Goal: Task Accomplishment & Management: Complete application form

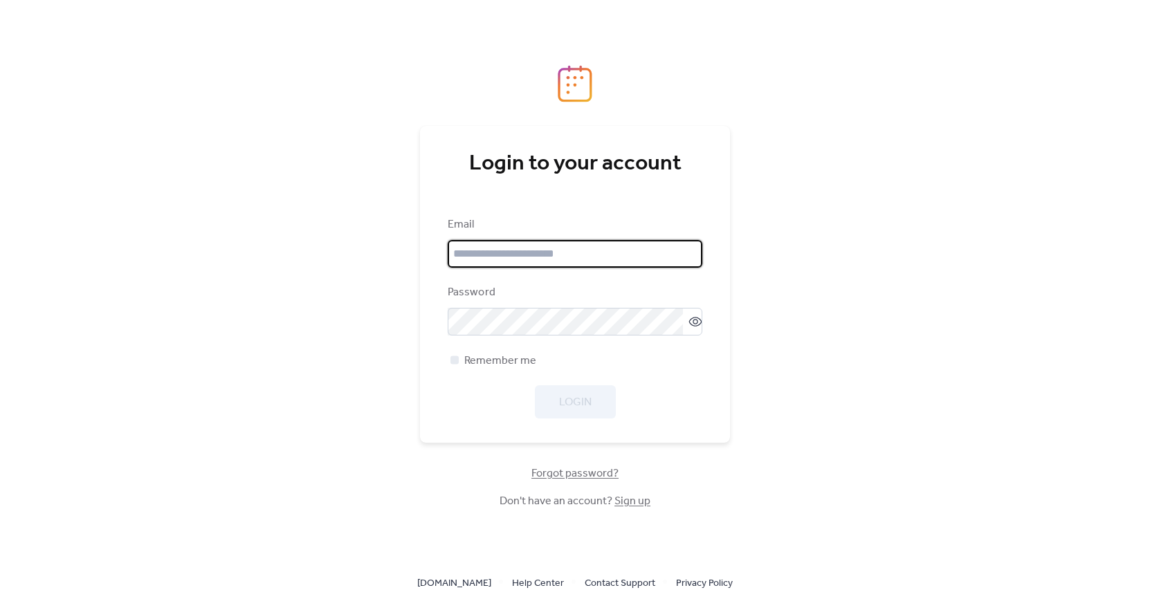
type input "**********"
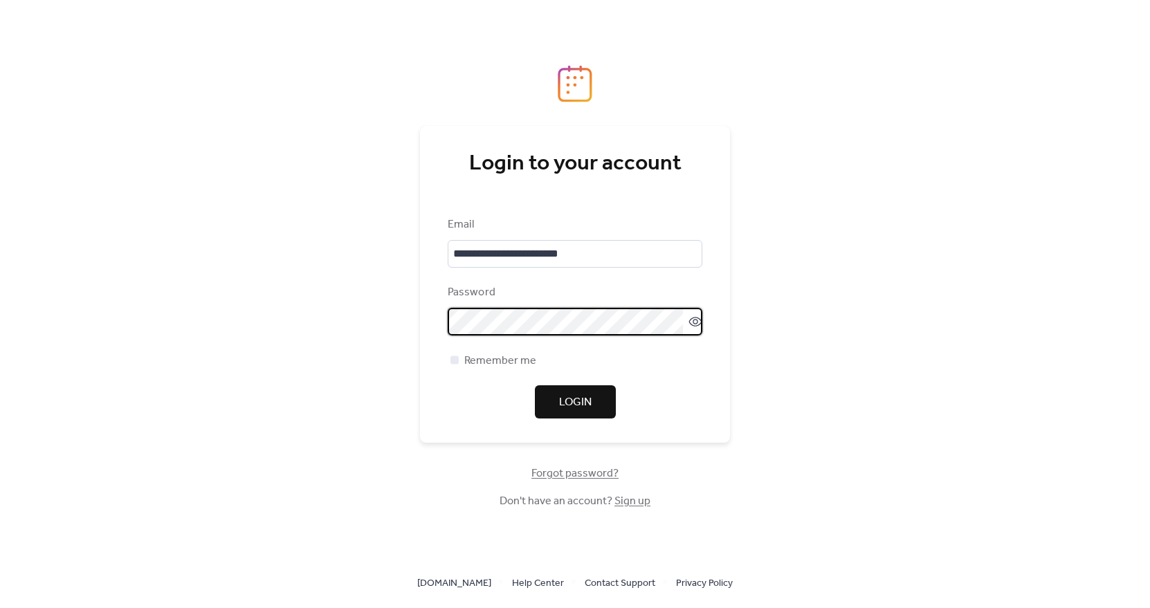
click at [601, 393] on button "Login" at bounding box center [575, 401] width 81 height 33
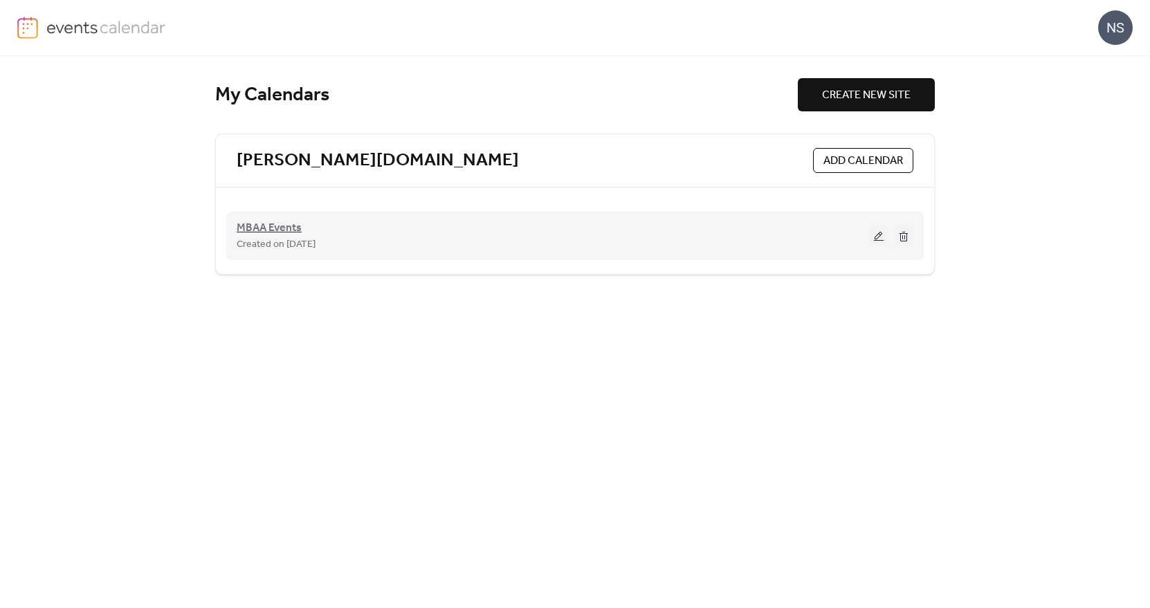
click at [262, 231] on span "MBAA Events" at bounding box center [269, 228] width 65 height 17
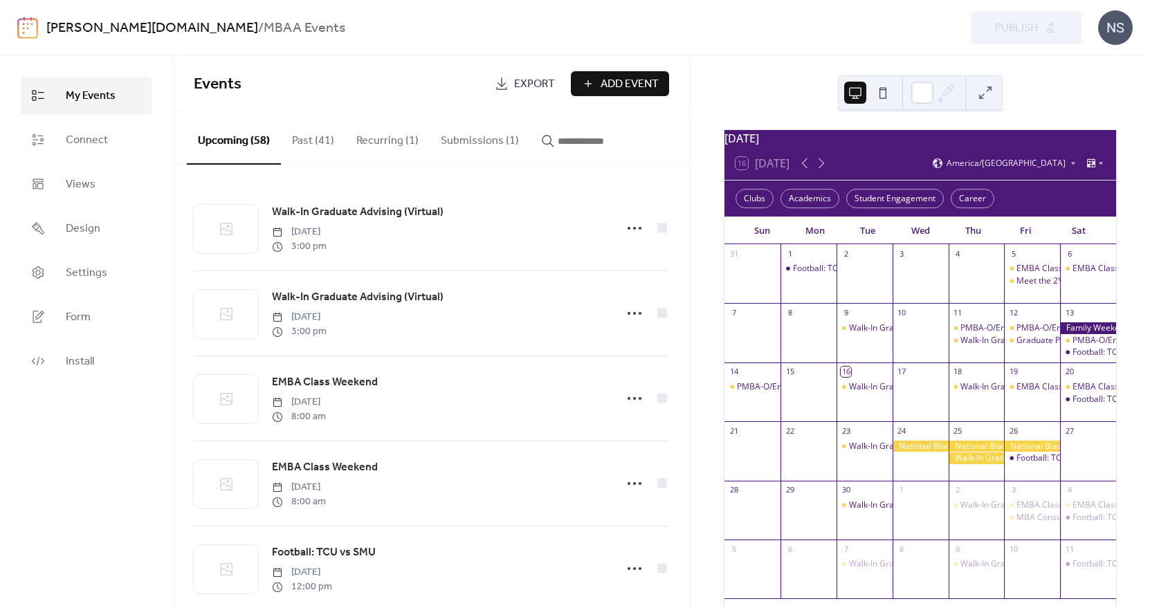
click at [477, 138] on button "Submissions (1)" at bounding box center [480, 137] width 100 height 51
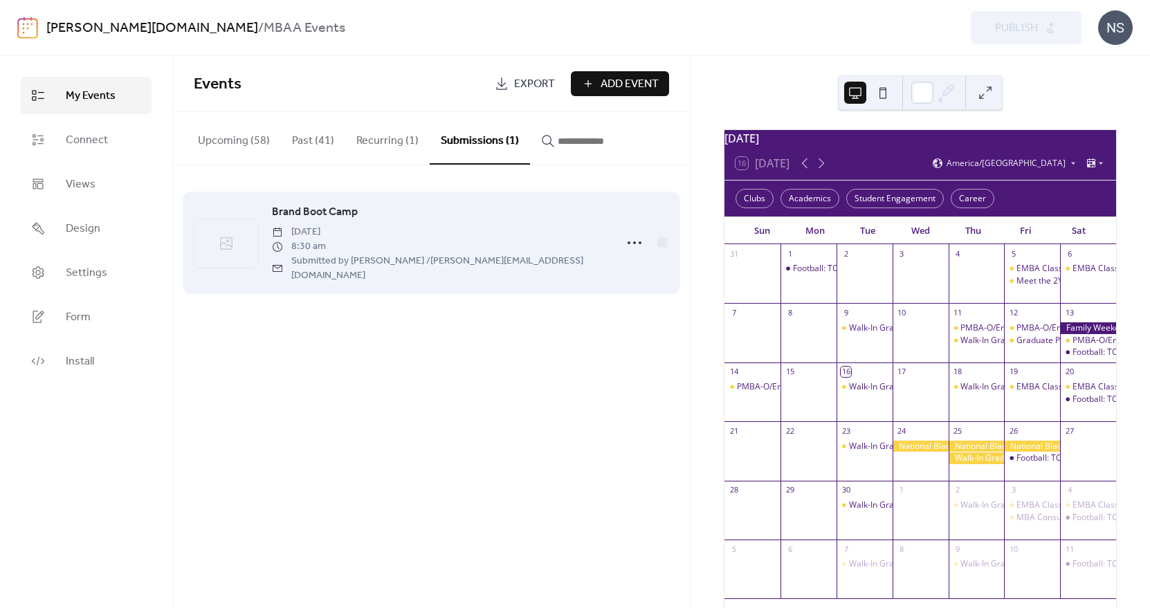
click at [427, 230] on span "Friday, September 19, 2025" at bounding box center [439, 232] width 335 height 15
click at [628, 236] on icon at bounding box center [634, 243] width 22 height 22
click at [457, 223] on div "Brand Boot Camp Friday, September 19, 2025 8:30 am Submitted by Delia McGlaun /…" at bounding box center [439, 242] width 335 height 79
click at [313, 212] on span "Brand Boot Camp" at bounding box center [315, 212] width 86 height 17
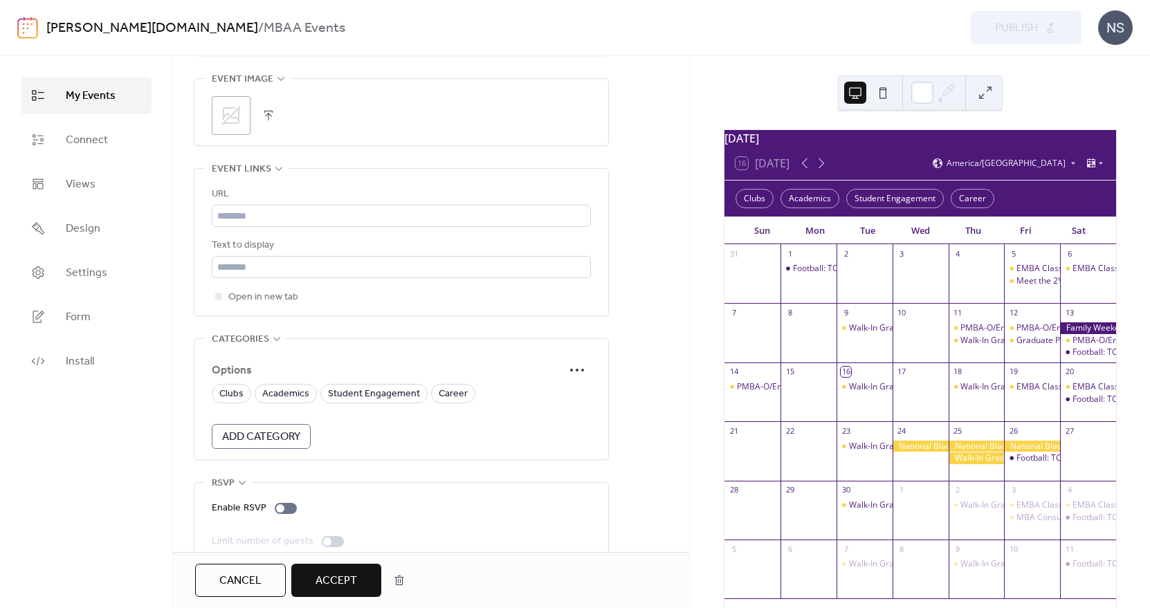
scroll to position [809, 0]
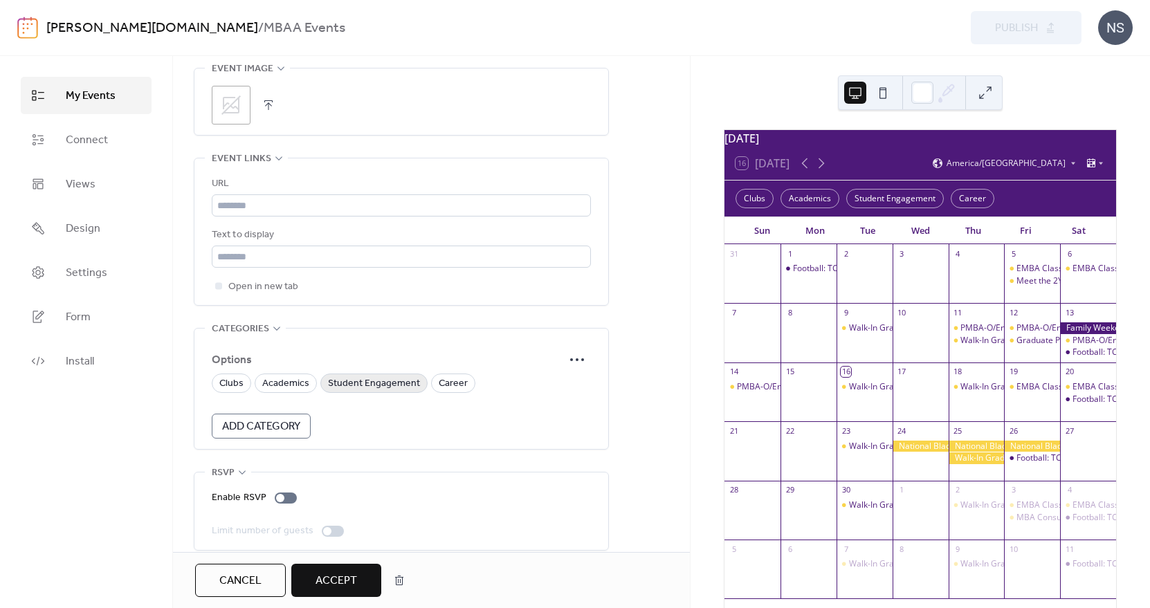
click at [347, 376] on span "Student Engagement" at bounding box center [374, 384] width 92 height 17
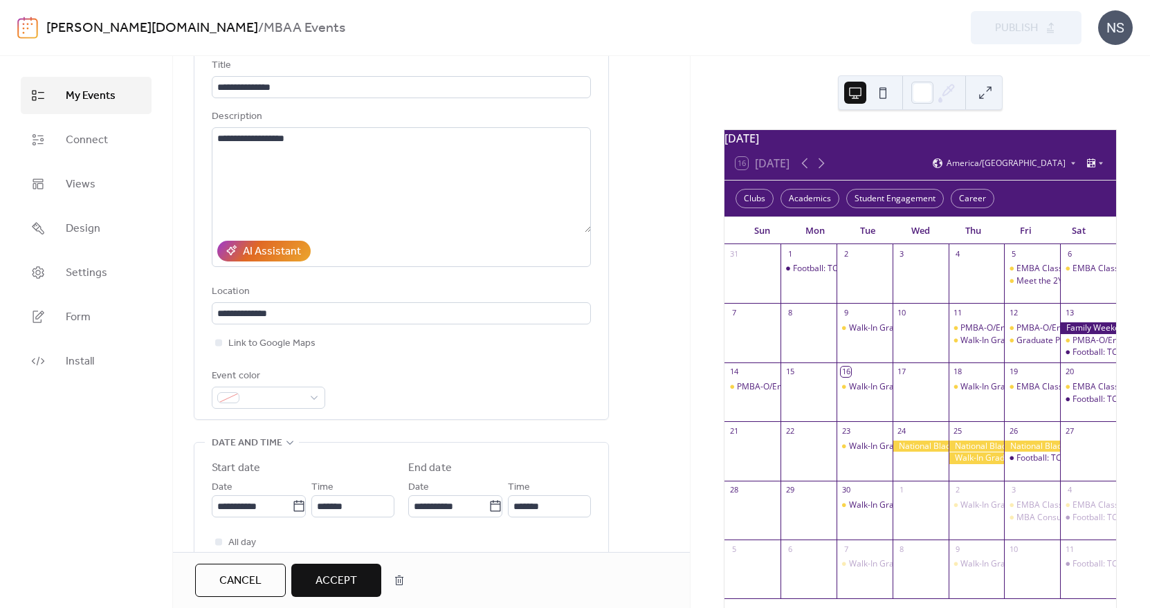
scroll to position [48, 0]
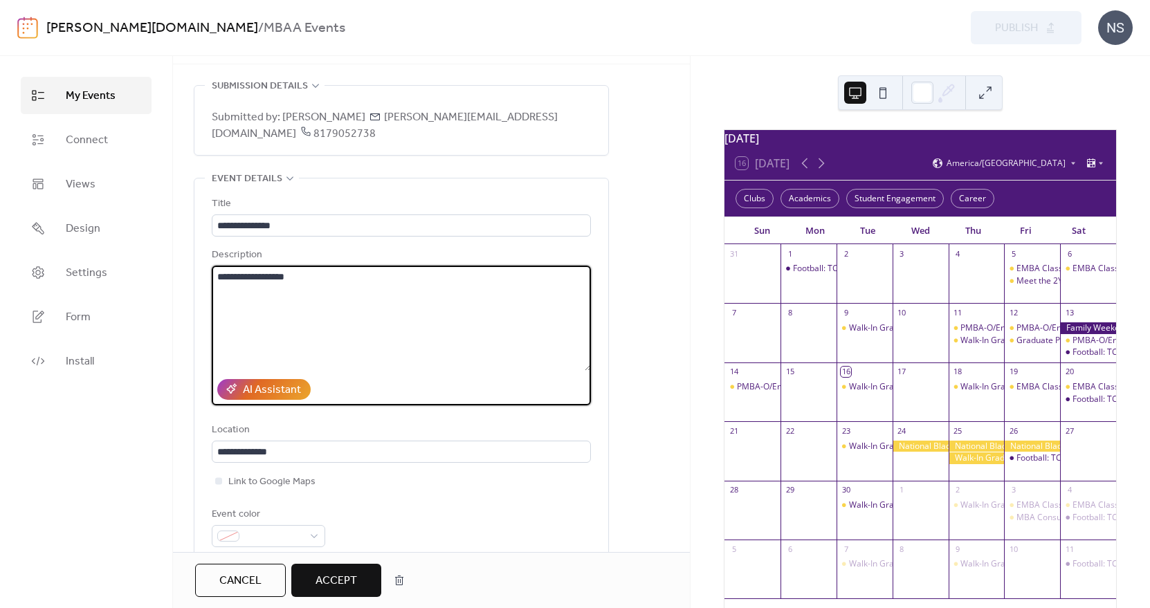
drag, startPoint x: 322, startPoint y: 260, endPoint x: 193, endPoint y: 255, distance: 129.5
click at [206, 258] on div "**********" at bounding box center [401, 367] width 414 height 379
click at [344, 585] on span "Accept" at bounding box center [336, 581] width 42 height 17
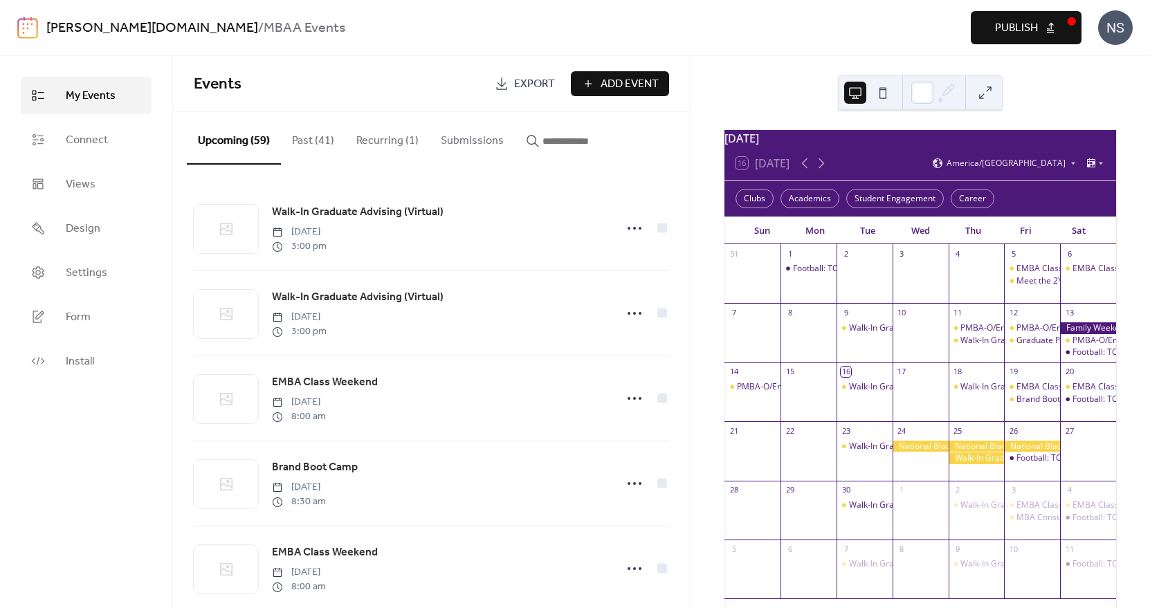
click at [470, 138] on button "Submissions" at bounding box center [472, 137] width 85 height 51
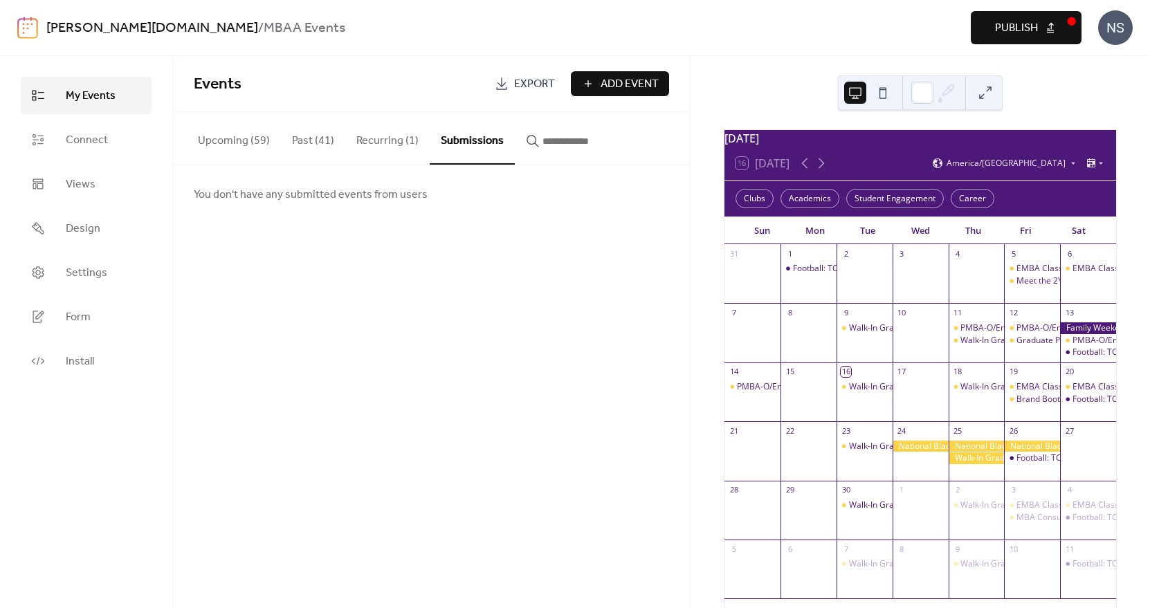
click at [1029, 32] on span "Publish" at bounding box center [1016, 28] width 43 height 17
click at [223, 137] on button "Upcoming (59)" at bounding box center [234, 137] width 94 height 51
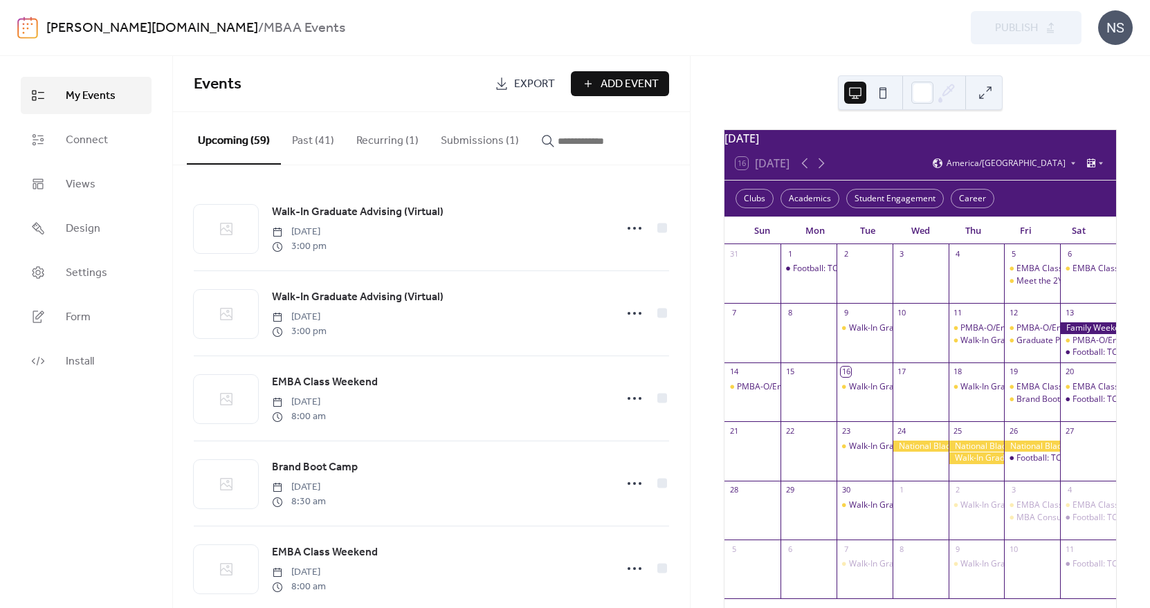
click at [473, 139] on button "Submissions (1)" at bounding box center [480, 137] width 100 height 51
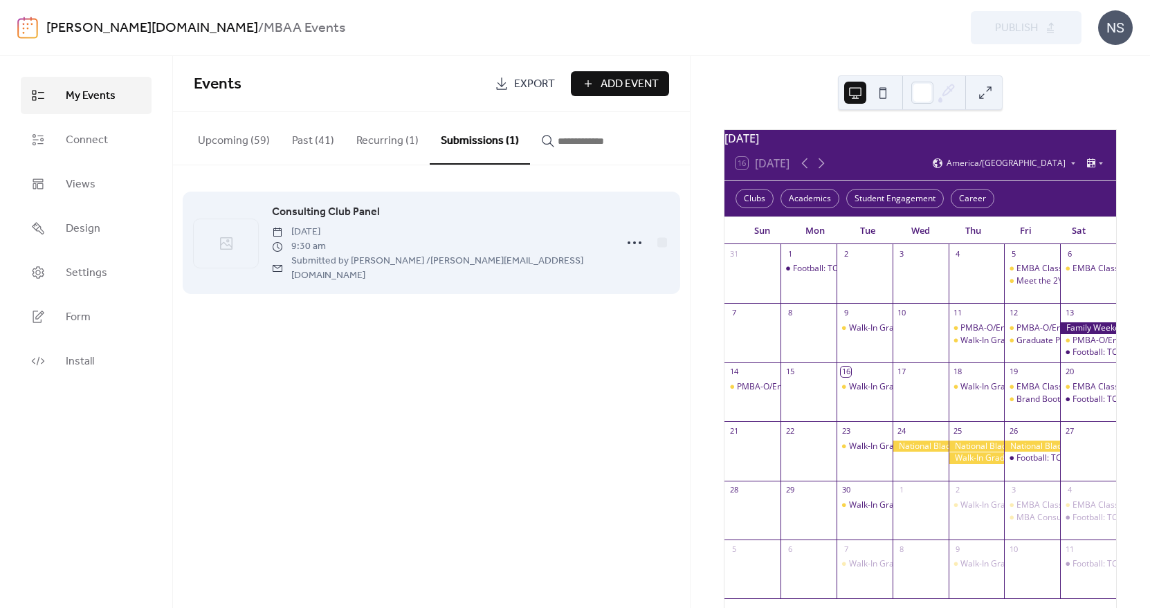
click at [313, 208] on span "Consulting Club Panel" at bounding box center [326, 212] width 108 height 17
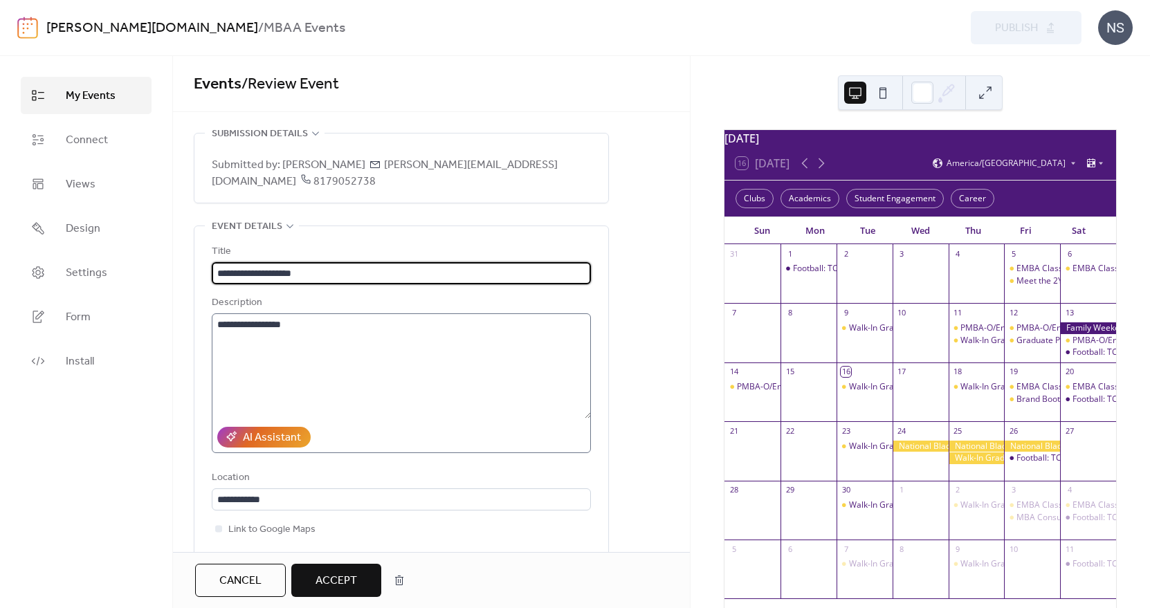
scroll to position [69, 0]
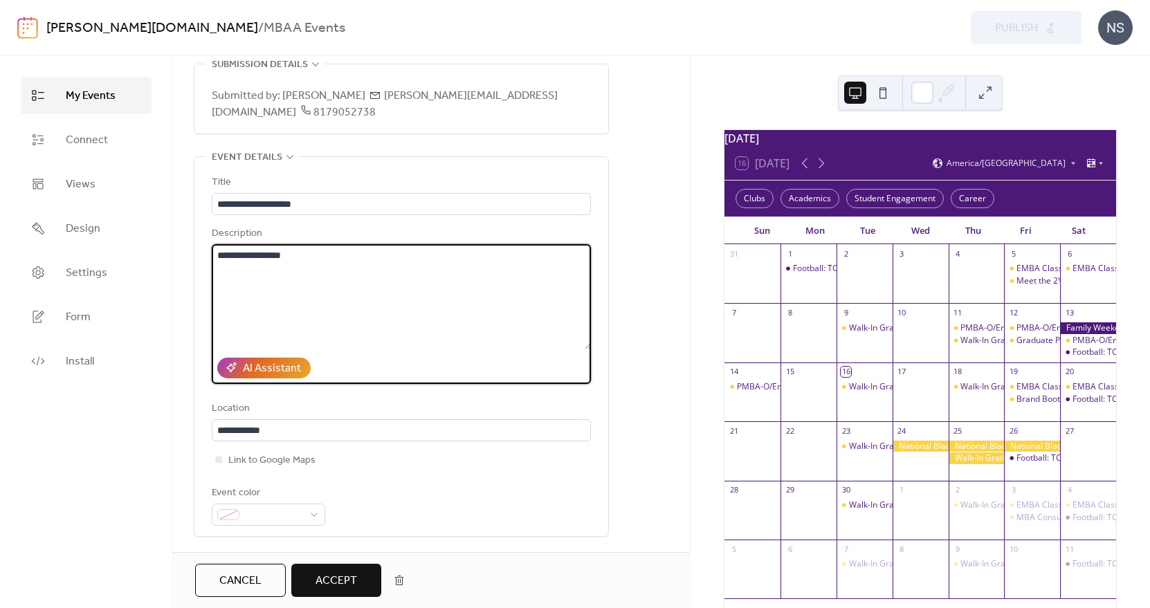
drag, startPoint x: 313, startPoint y: 239, endPoint x: 180, endPoint y: 241, distance: 133.5
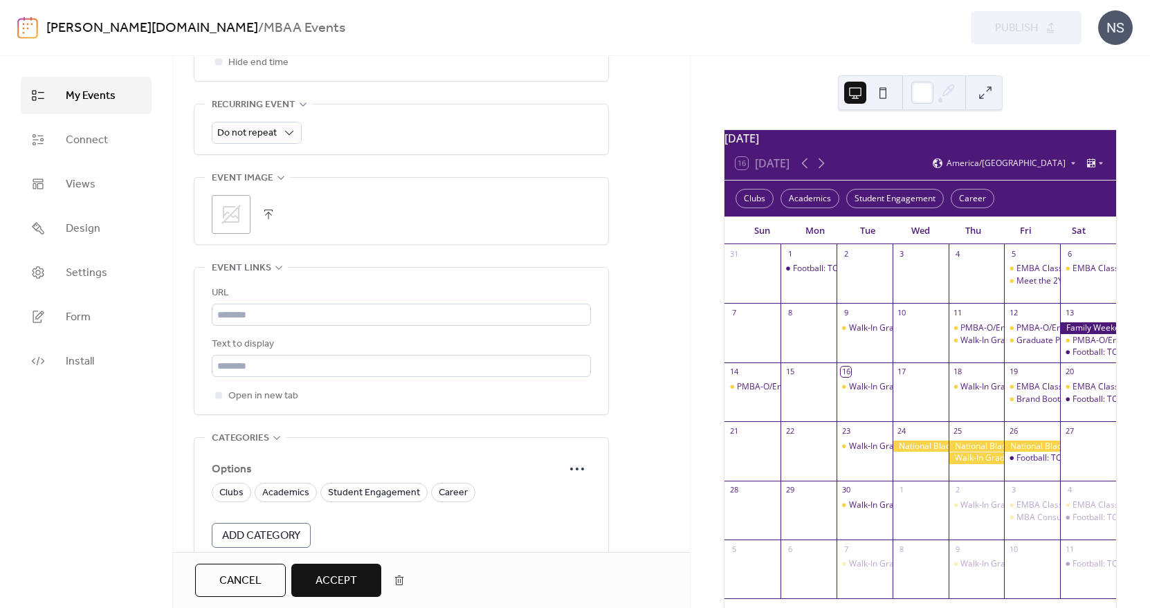
scroll to position [809, 0]
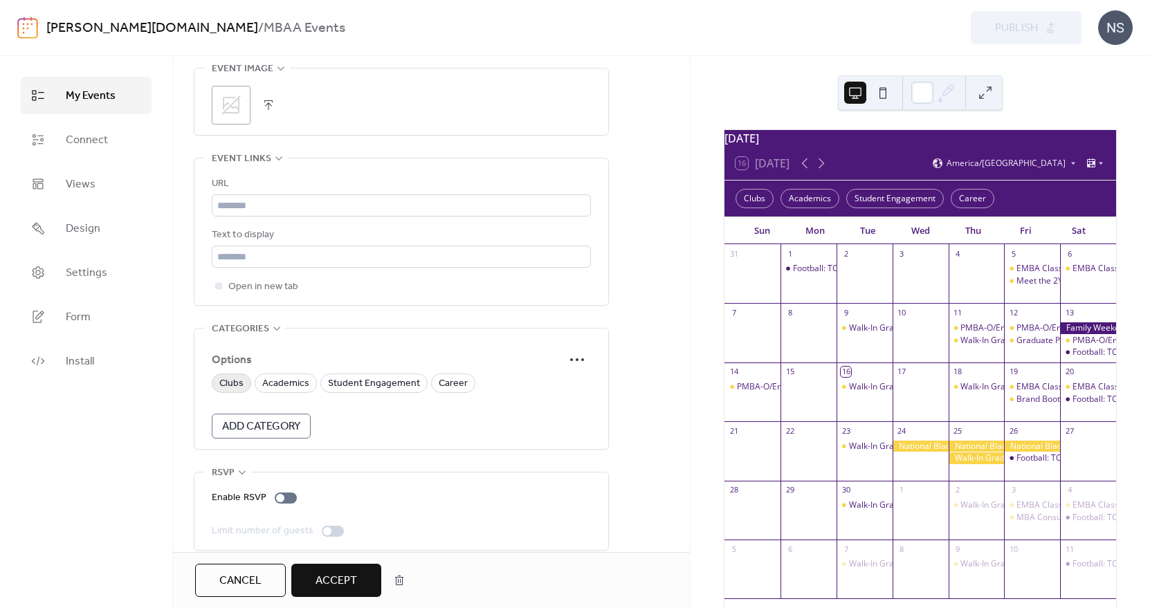
click at [226, 376] on span "Clubs" at bounding box center [231, 384] width 24 height 17
click at [345, 576] on span "Accept" at bounding box center [336, 581] width 42 height 17
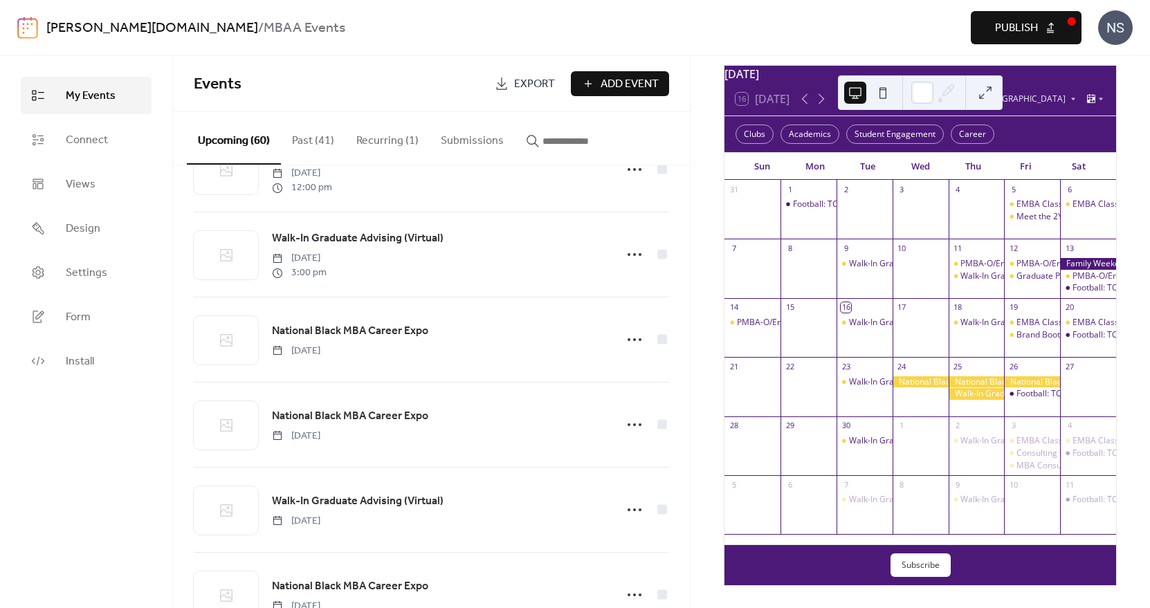
scroll to position [73, 0]
click at [1030, 27] on span "Publish" at bounding box center [1016, 28] width 43 height 17
click at [461, 136] on button "Submissions" at bounding box center [472, 137] width 85 height 51
